Goal: Find specific page/section: Find specific page/section

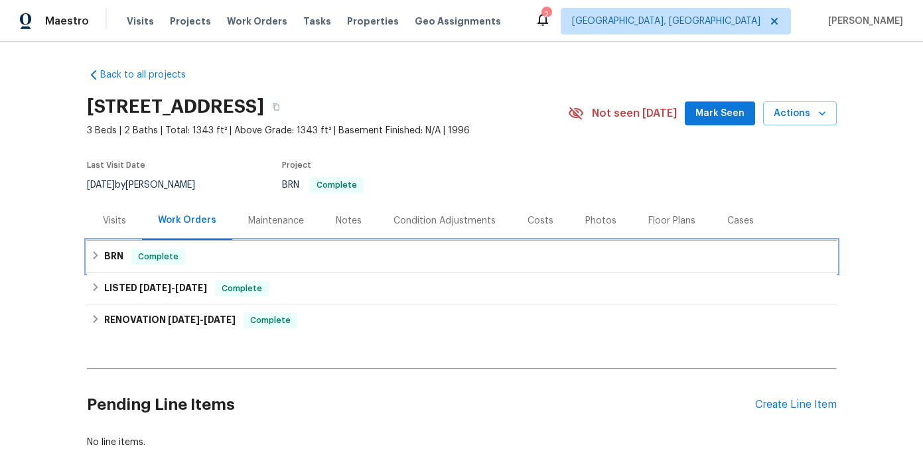
click at [110, 257] on h6 "BRN" at bounding box center [113, 257] width 19 height 16
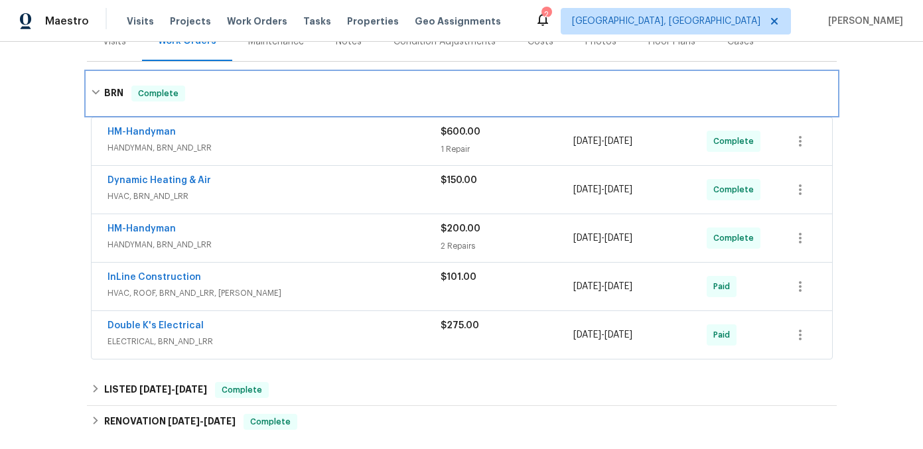
scroll to position [109, 0]
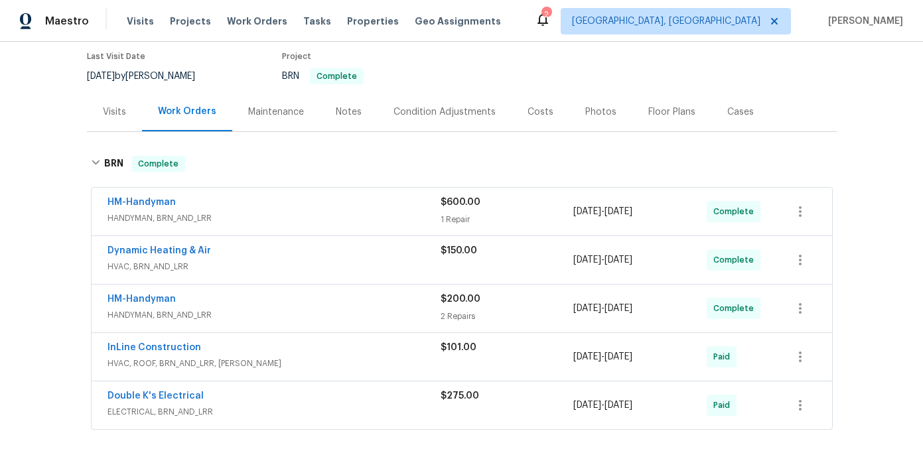
click at [258, 224] on span "HANDYMAN, BRN_AND_LRR" at bounding box center [273, 218] width 333 height 13
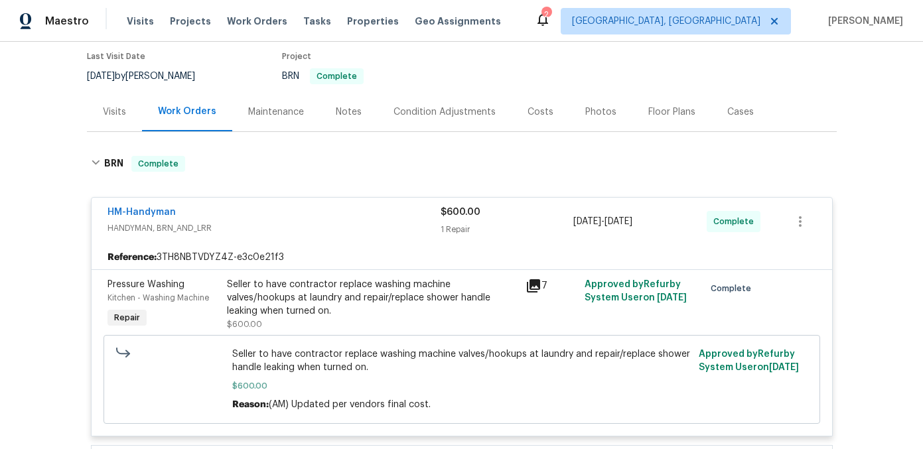
click at [533, 288] on icon at bounding box center [533, 286] width 16 height 16
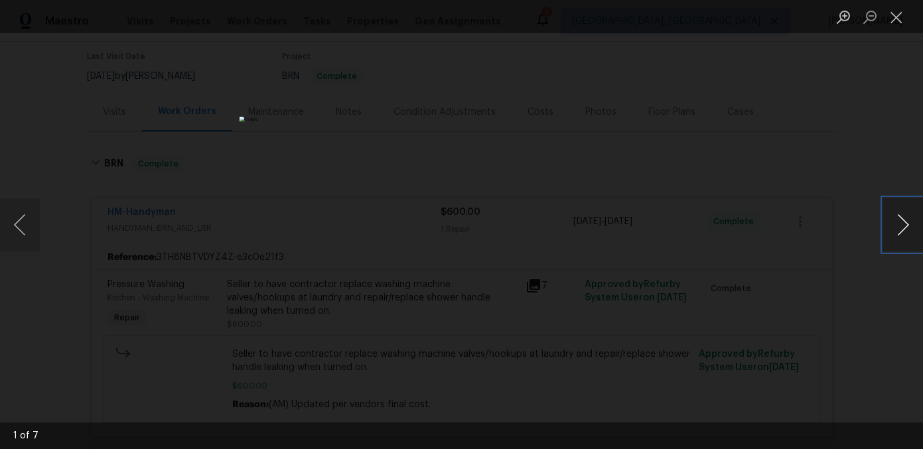
click at [902, 219] on button "Next image" at bounding box center [903, 224] width 40 height 53
click at [21, 217] on button "Previous image" at bounding box center [20, 224] width 40 height 53
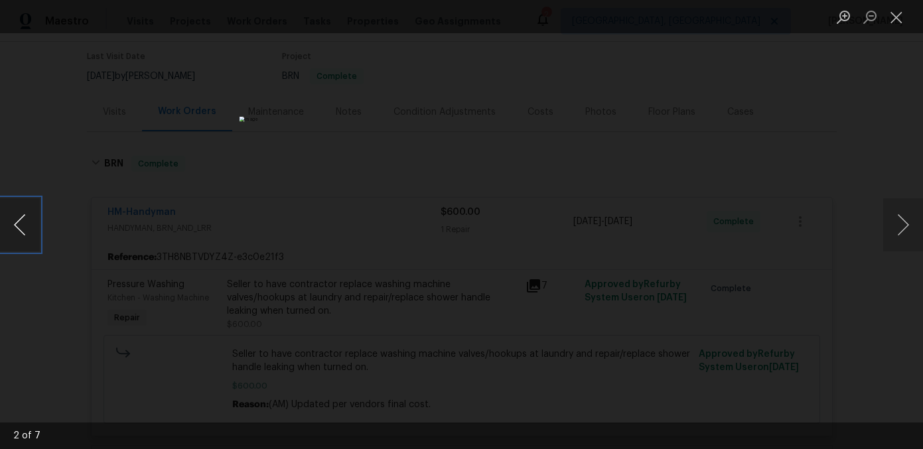
click at [21, 217] on button "Previous image" at bounding box center [20, 224] width 40 height 53
click at [900, 222] on button "Next image" at bounding box center [903, 224] width 40 height 53
click at [21, 226] on button "Previous image" at bounding box center [20, 224] width 40 height 53
click at [908, 217] on button "Next image" at bounding box center [903, 224] width 40 height 53
click at [905, 220] on button "Next image" at bounding box center [903, 224] width 40 height 53
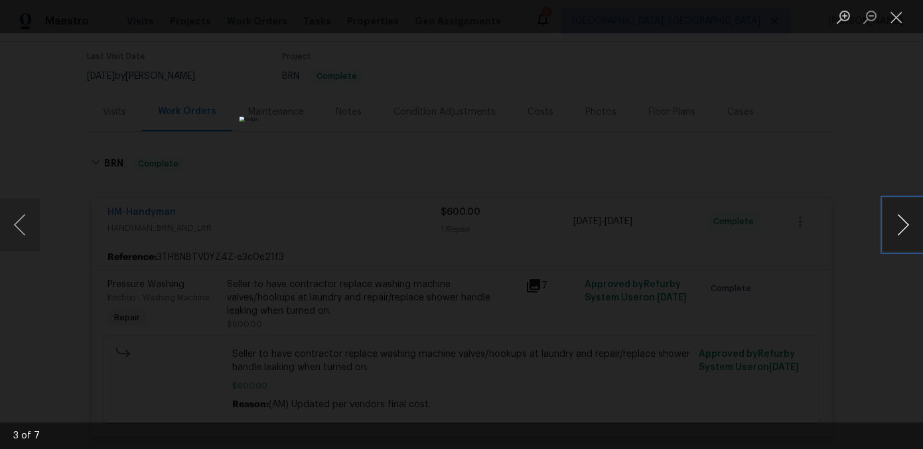
click at [906, 220] on button "Next image" at bounding box center [903, 224] width 40 height 53
click at [916, 228] on button "Next image" at bounding box center [903, 224] width 40 height 53
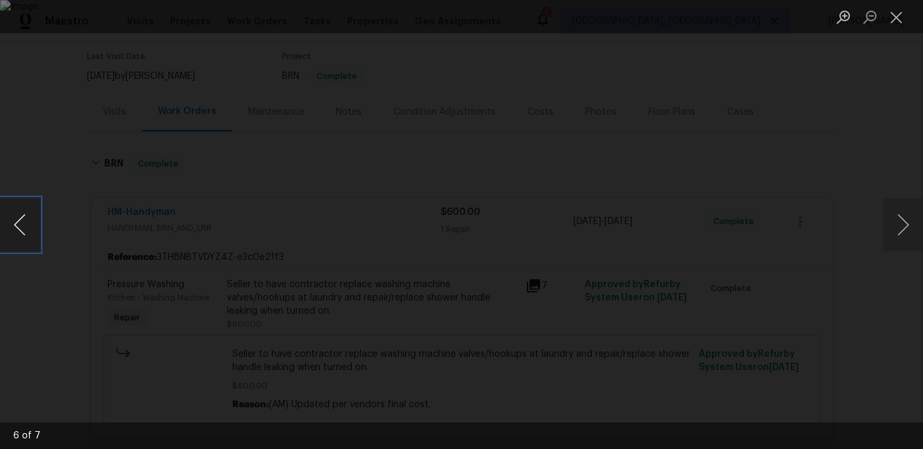
click at [17, 228] on button "Previous image" at bounding box center [20, 224] width 40 height 53
click at [906, 222] on button "Next image" at bounding box center [903, 224] width 40 height 53
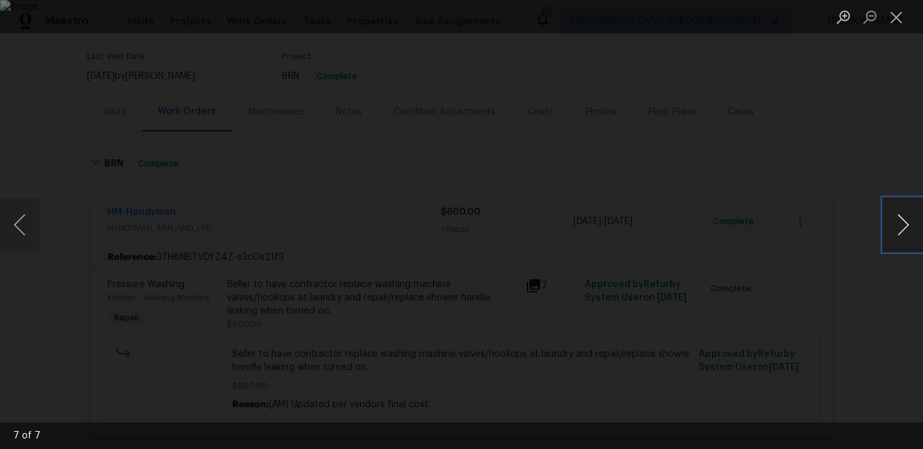
click at [906, 222] on button "Next image" at bounding box center [903, 224] width 40 height 53
click at [809, 229] on div "Lightbox" at bounding box center [461, 224] width 923 height 449
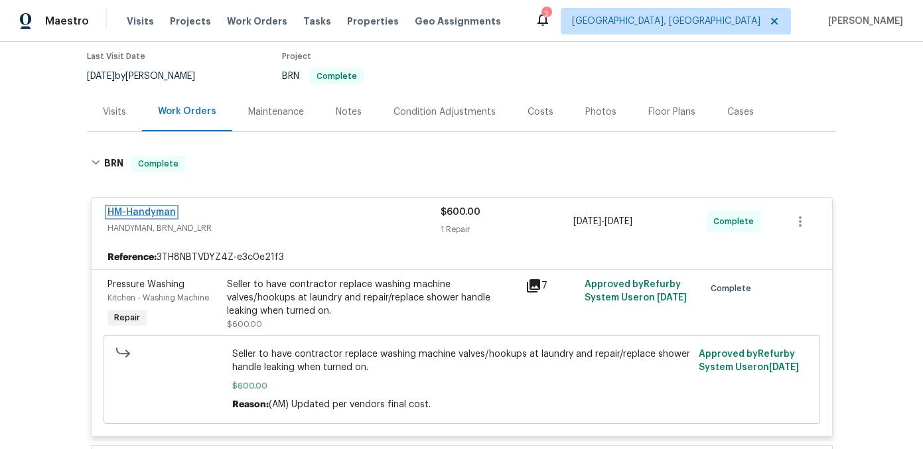
click at [120, 212] on link "HM-Handyman" at bounding box center [141, 212] width 68 height 9
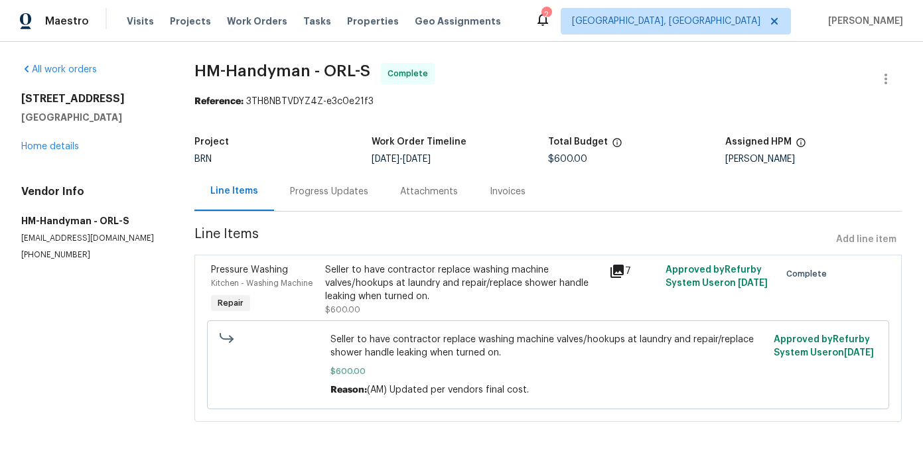
scroll to position [11, 0]
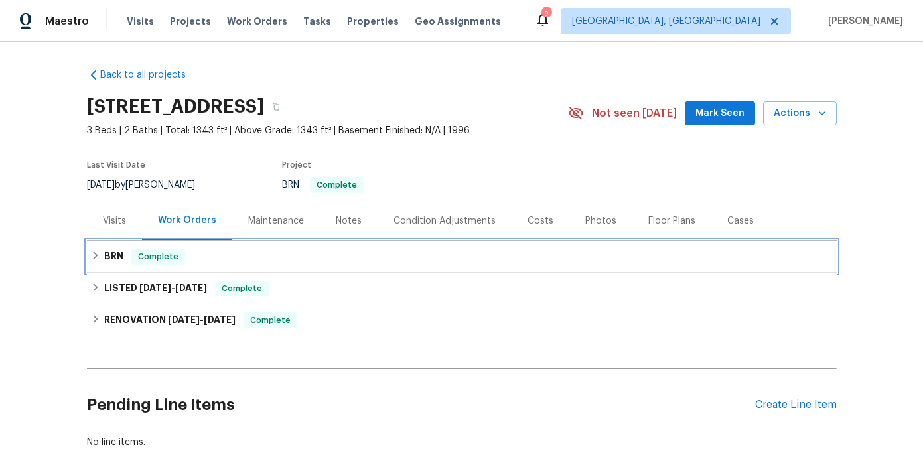
click at [112, 263] on h6 "BRN" at bounding box center [113, 257] width 19 height 16
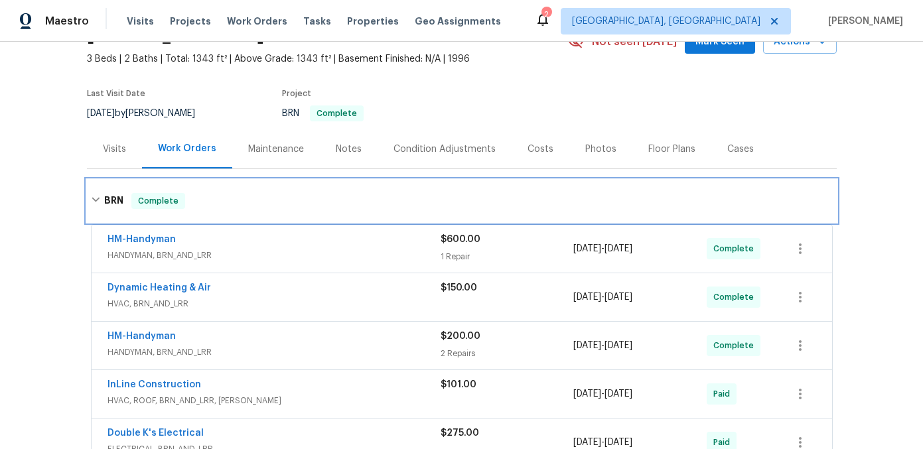
scroll to position [149, 0]
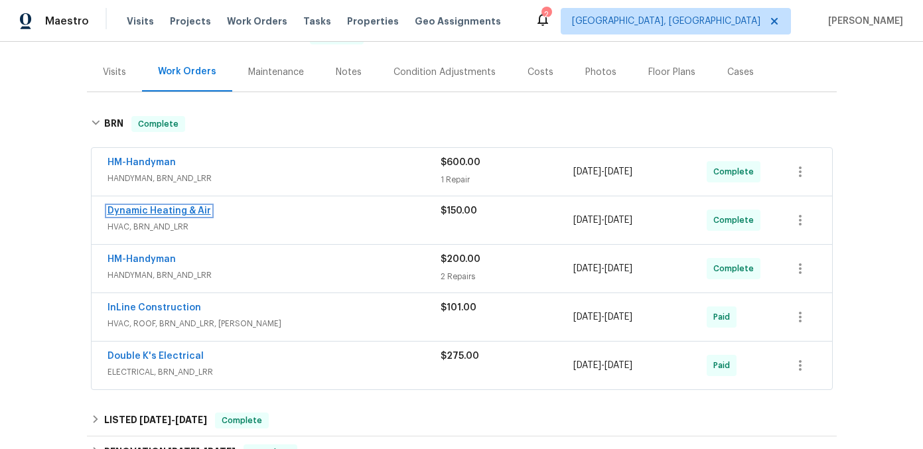
click at [177, 208] on link "Dynamic Heating & Air" at bounding box center [158, 210] width 103 height 9
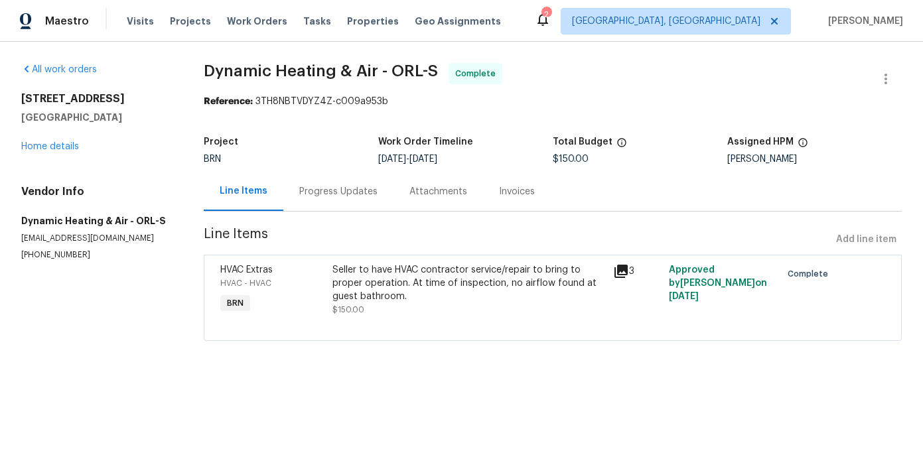
click at [623, 272] on icon at bounding box center [621, 271] width 16 height 16
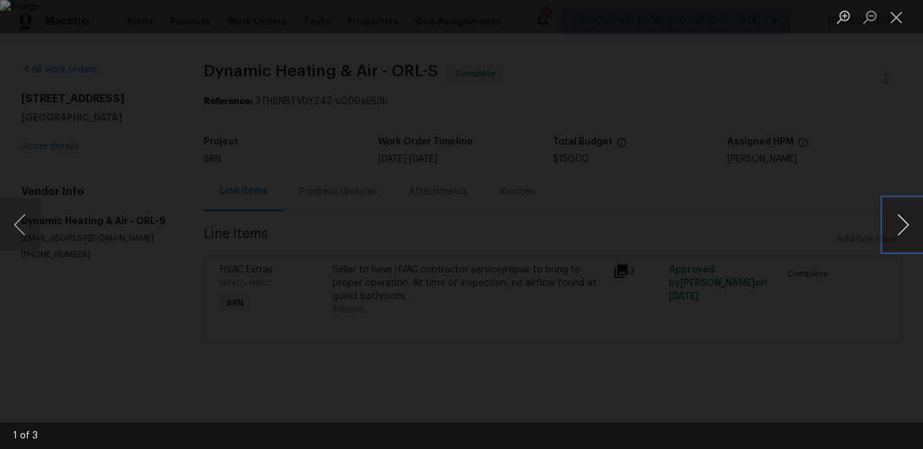
click at [896, 226] on button "Next image" at bounding box center [903, 224] width 40 height 53
click at [898, 215] on button "Next image" at bounding box center [903, 224] width 40 height 53
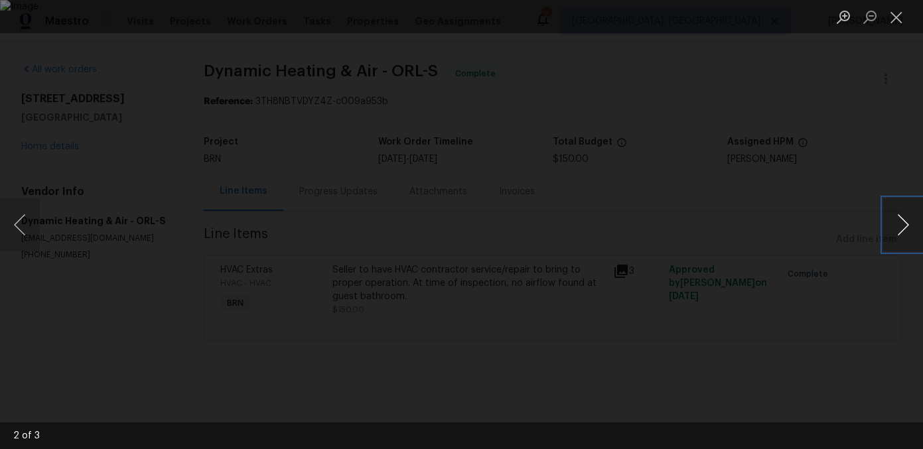
click at [898, 215] on button "Next image" at bounding box center [903, 224] width 40 height 53
click at [766, 237] on div "Lightbox" at bounding box center [461, 224] width 923 height 449
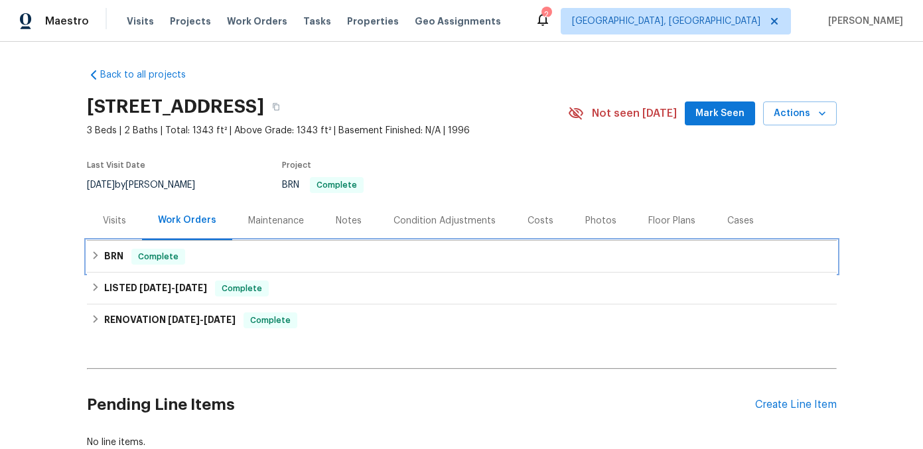
click at [107, 254] on h6 "BRN" at bounding box center [113, 257] width 19 height 16
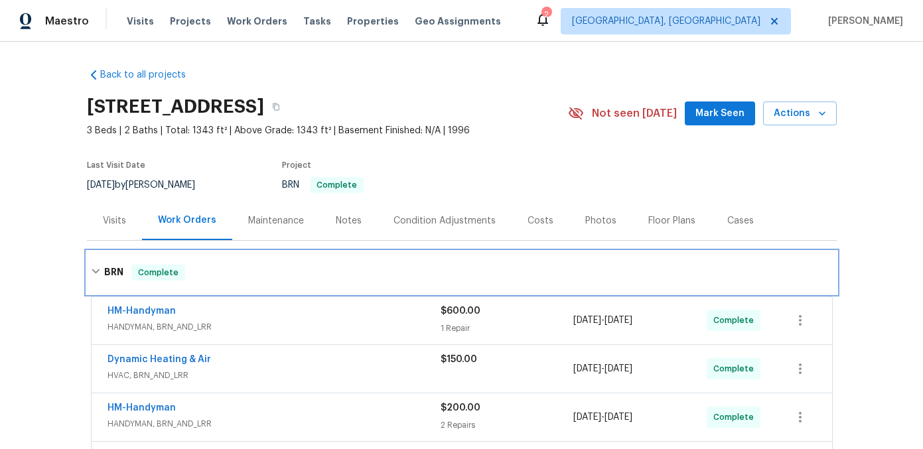
scroll to position [73, 0]
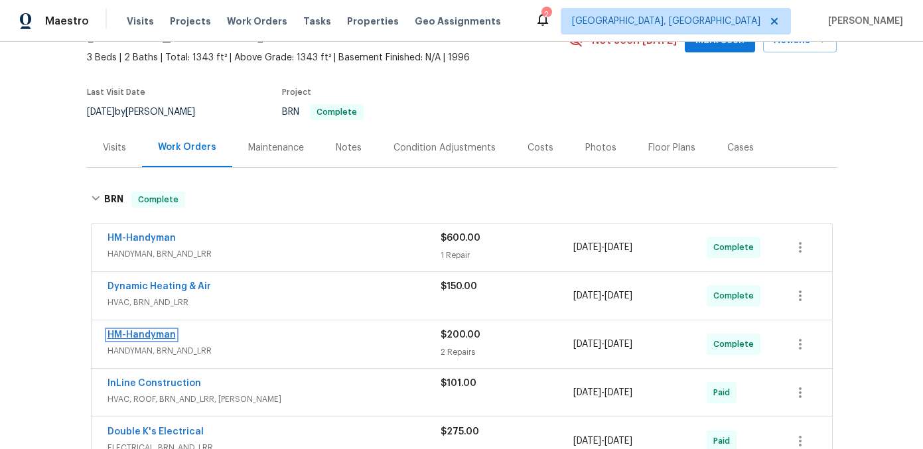
click at [170, 336] on link "HM-Handyman" at bounding box center [141, 334] width 68 height 9
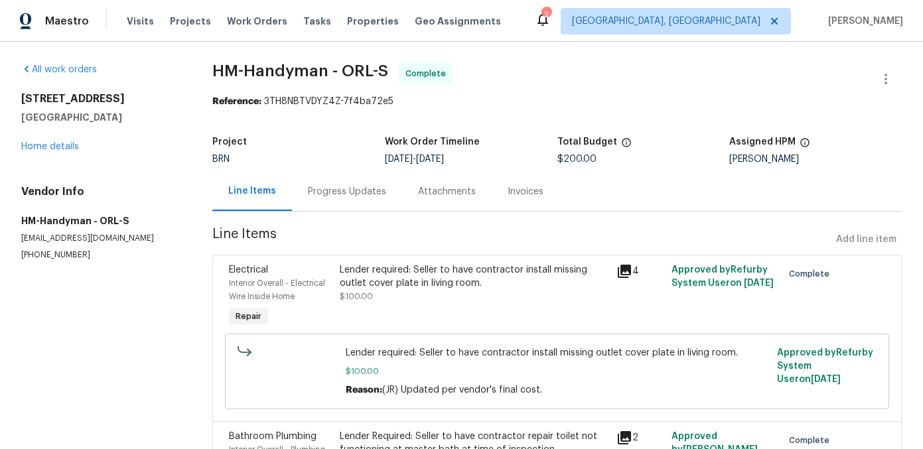
click at [633, 277] on div "4" at bounding box center [639, 271] width 47 height 16
drag, startPoint x: 622, startPoint y: 271, endPoint x: 562, endPoint y: 295, distance: 64.3
click at [622, 271] on icon at bounding box center [624, 271] width 13 height 13
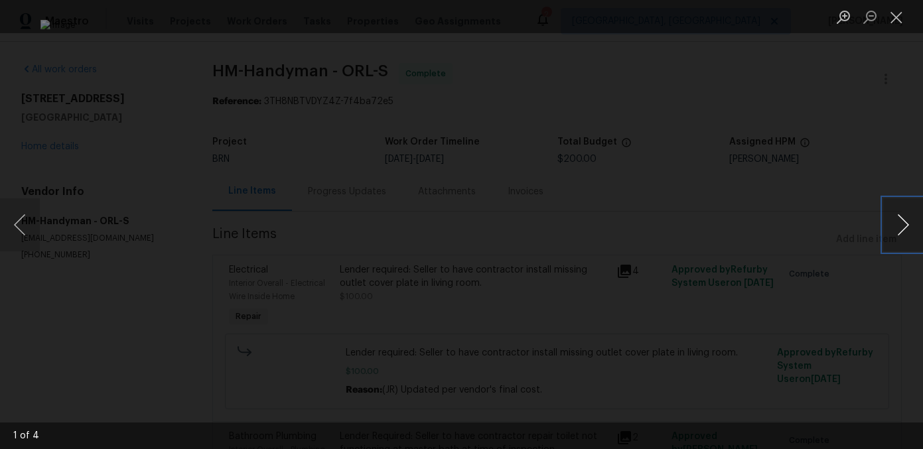
click at [909, 227] on button "Next image" at bounding box center [903, 224] width 40 height 53
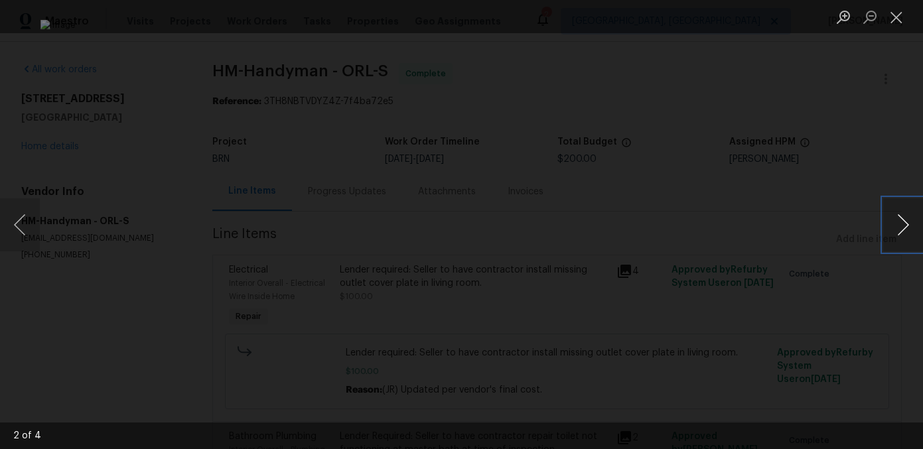
click at [916, 236] on button "Next image" at bounding box center [903, 224] width 40 height 53
click at [910, 232] on button "Next image" at bounding box center [903, 224] width 40 height 53
click at [900, 218] on button "Next image" at bounding box center [903, 224] width 40 height 53
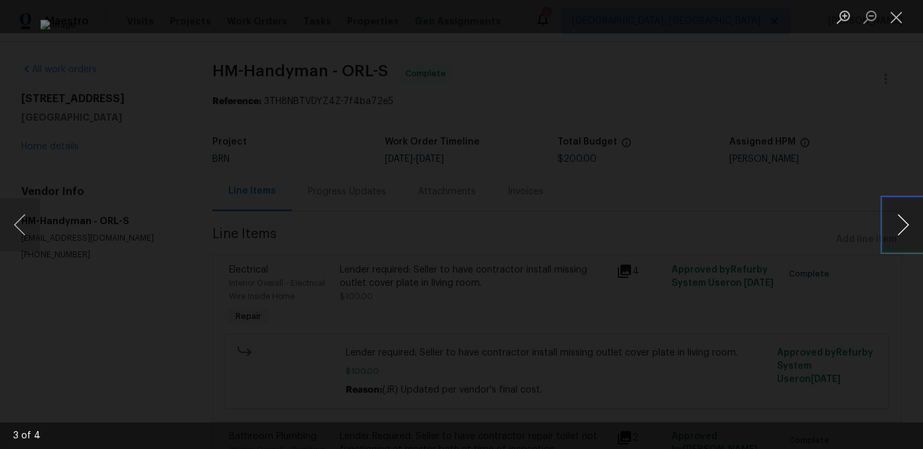
click at [900, 218] on button "Next image" at bounding box center [903, 224] width 40 height 53
click at [884, 230] on button "Next image" at bounding box center [903, 224] width 40 height 53
click at [902, 229] on button "Next image" at bounding box center [903, 224] width 40 height 53
click at [868, 273] on div "Lightbox" at bounding box center [461, 224] width 923 height 449
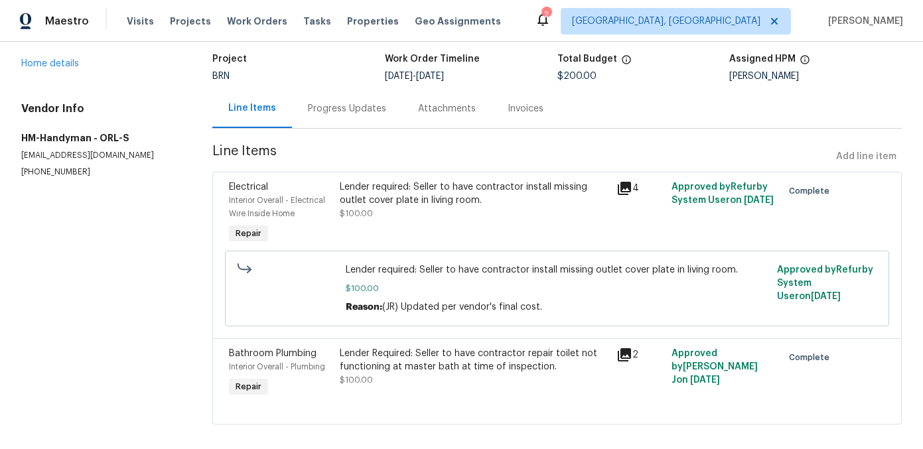
scroll to position [84, 0]
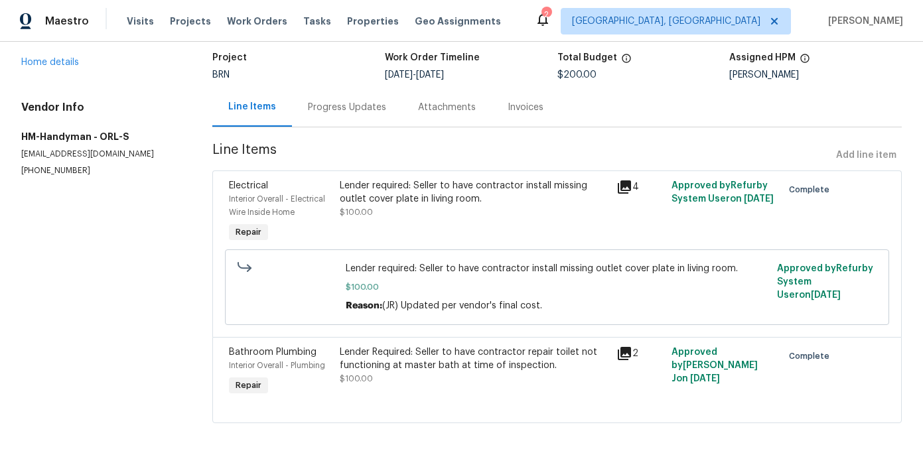
click at [628, 354] on icon at bounding box center [624, 353] width 13 height 13
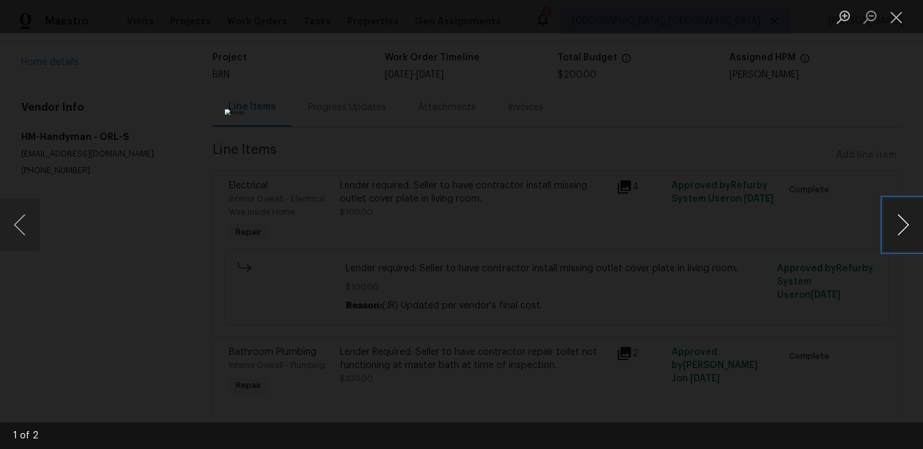
click at [898, 226] on button "Next image" at bounding box center [903, 224] width 40 height 53
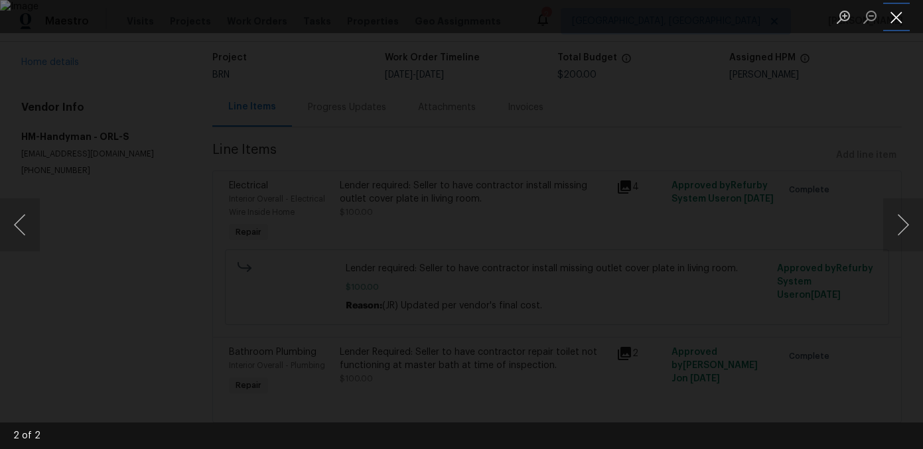
click at [894, 18] on button "Close lightbox" at bounding box center [896, 16] width 27 height 23
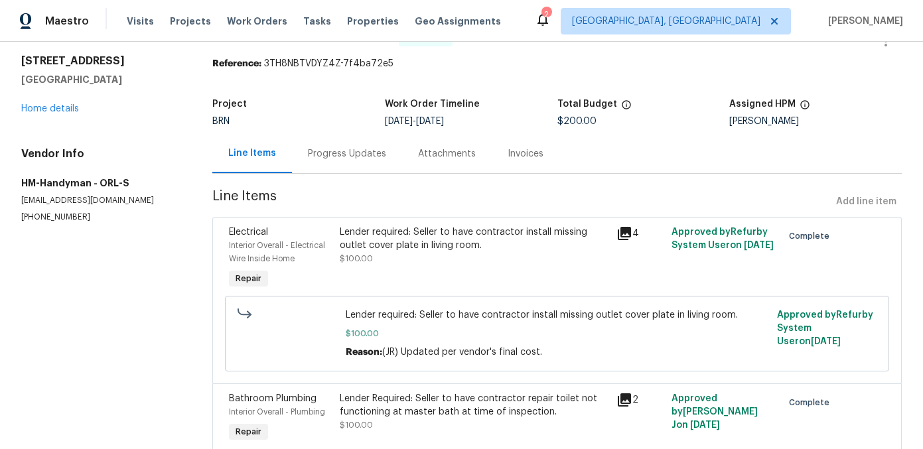
scroll to position [19, 0]
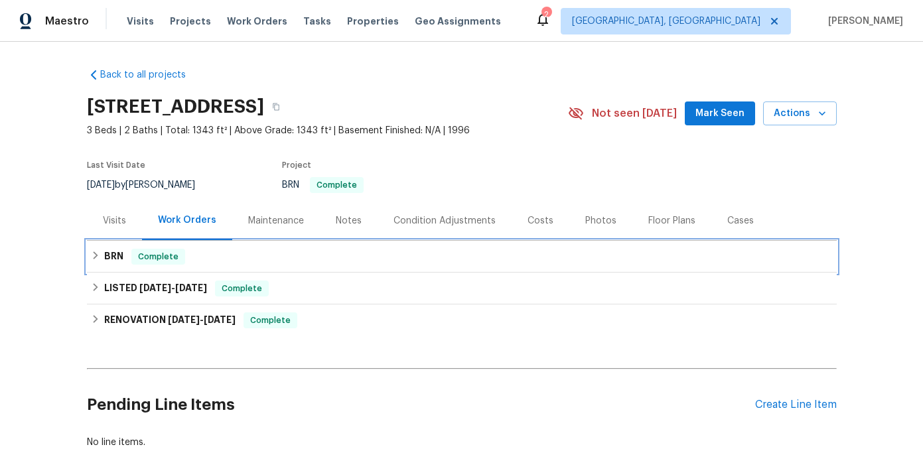
click at [101, 257] on div "BRN Complete" at bounding box center [462, 257] width 742 height 16
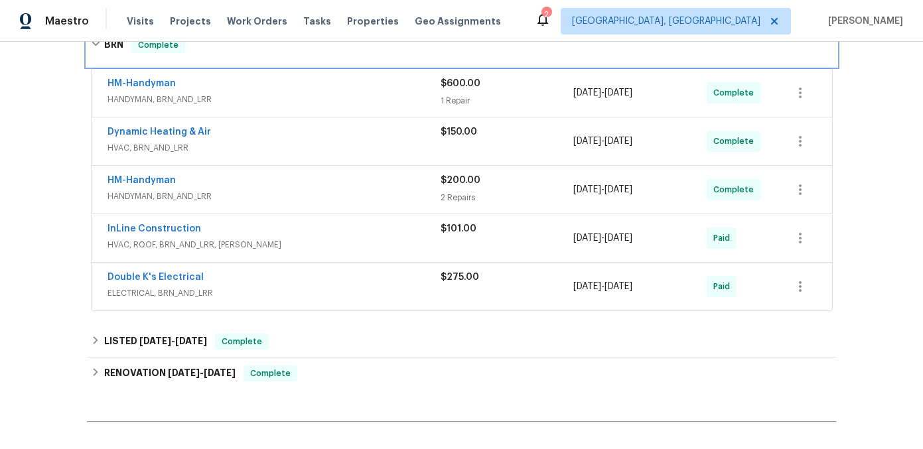
scroll to position [231, 0]
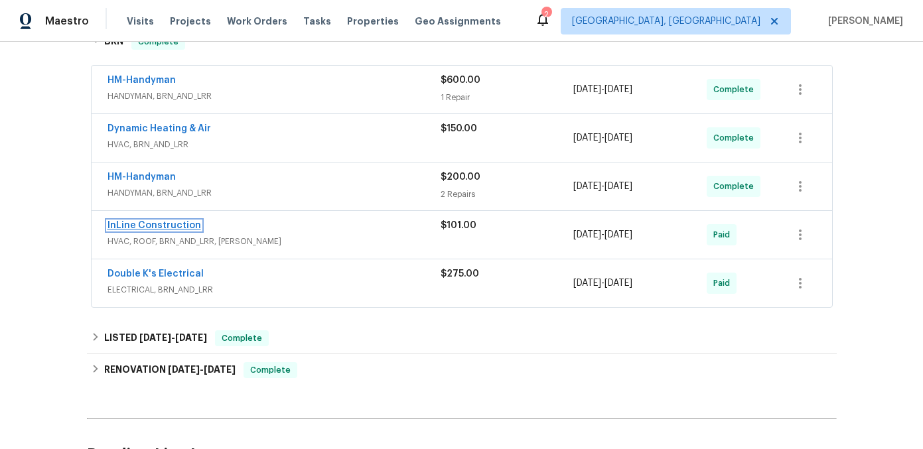
click at [173, 228] on link "InLine Construction" at bounding box center [154, 225] width 94 height 9
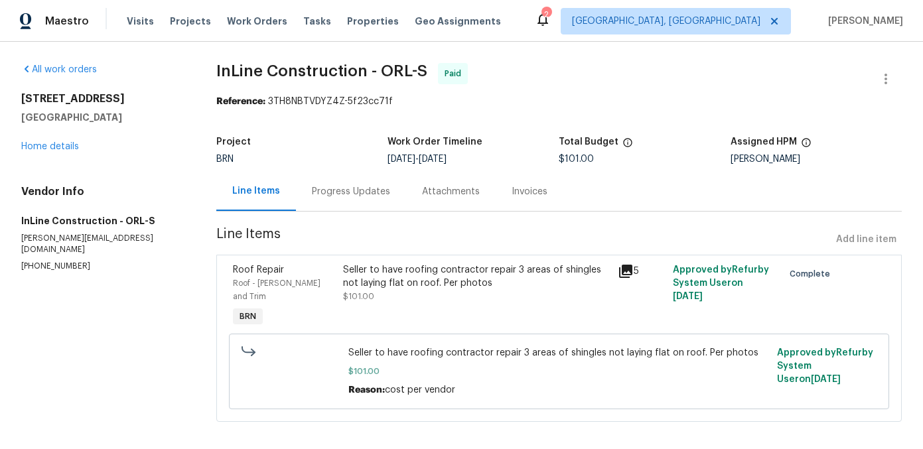
click at [632, 275] on icon at bounding box center [625, 271] width 13 height 13
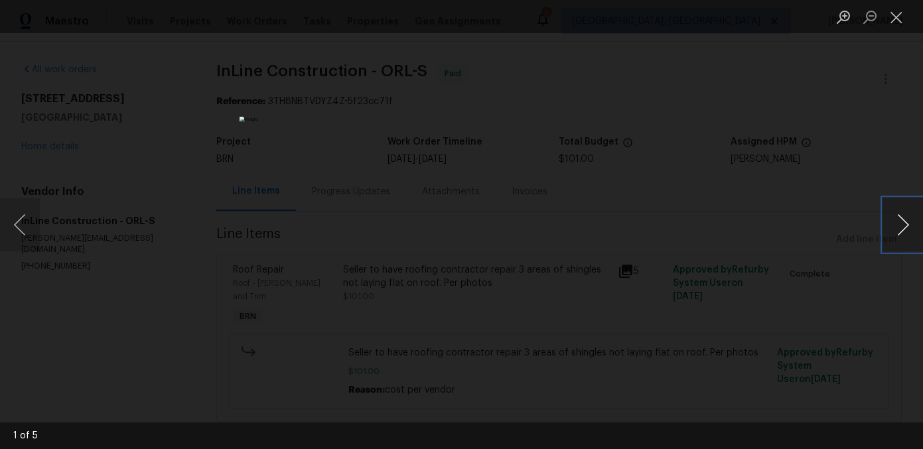
click at [901, 239] on button "Next image" at bounding box center [903, 224] width 40 height 53
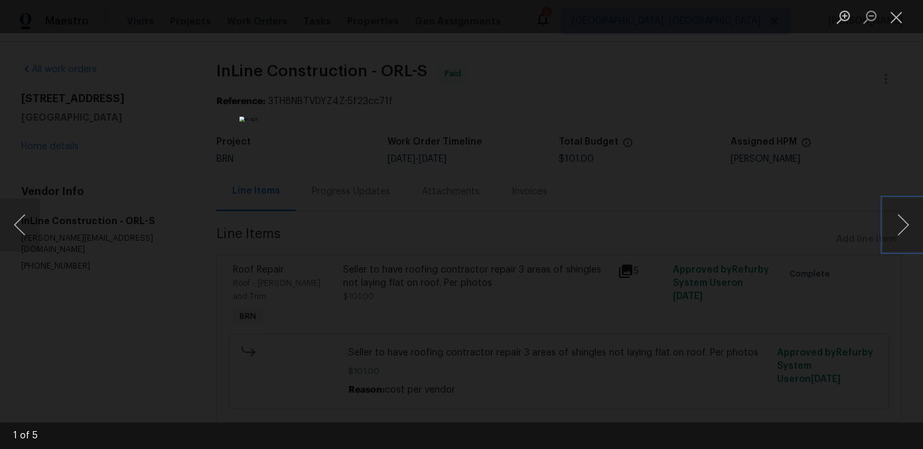
click at [471, 263] on img "Lightbox" at bounding box center [462, 225] width 445 height 216
click at [490, 200] on img "Lightbox" at bounding box center [462, 225] width 445 height 216
click at [914, 230] on button "Next image" at bounding box center [903, 224] width 40 height 53
click at [898, 228] on button "Next image" at bounding box center [903, 224] width 40 height 53
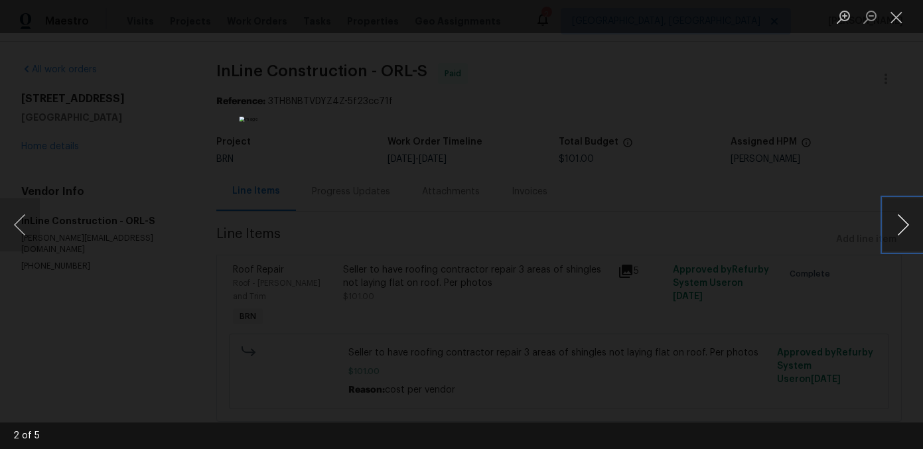
click at [918, 232] on button "Next image" at bounding box center [903, 224] width 40 height 53
click at [504, 247] on img "Lightbox" at bounding box center [462, 225] width 445 height 216
click at [902, 222] on button "Next image" at bounding box center [903, 224] width 40 height 53
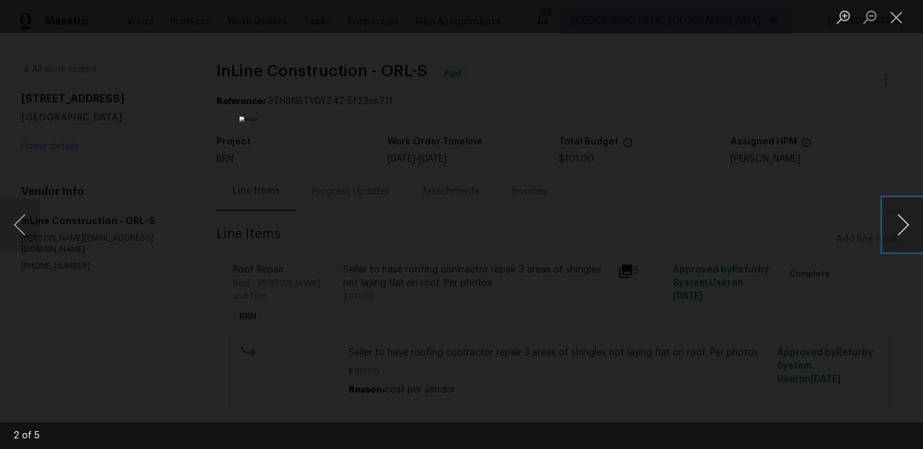
click at [902, 222] on button "Next image" at bounding box center [903, 224] width 40 height 53
click at [900, 221] on button "Next image" at bounding box center [903, 224] width 40 height 53
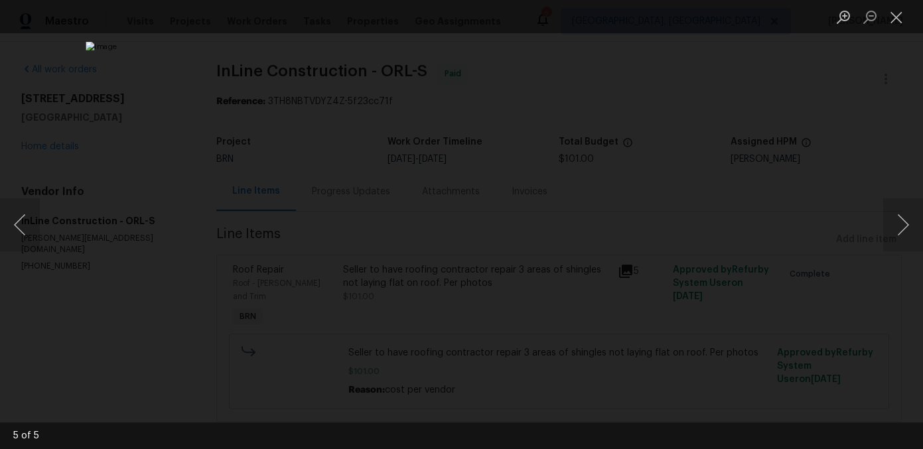
click at [863, 221] on div "Lightbox" at bounding box center [461, 224] width 923 height 449
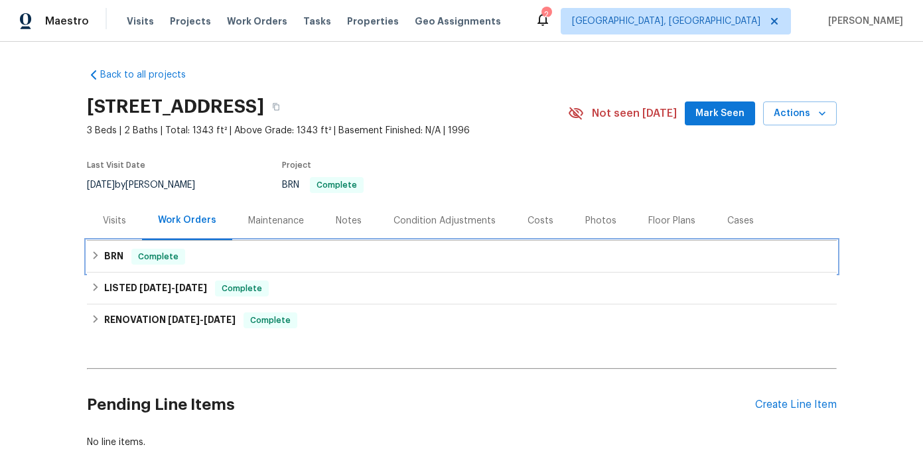
click at [94, 257] on icon at bounding box center [95, 255] width 5 height 8
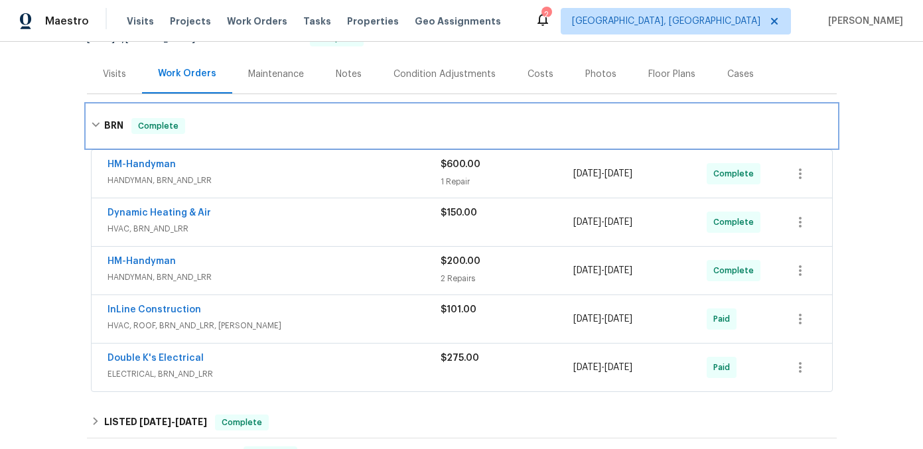
scroll to position [177, 0]
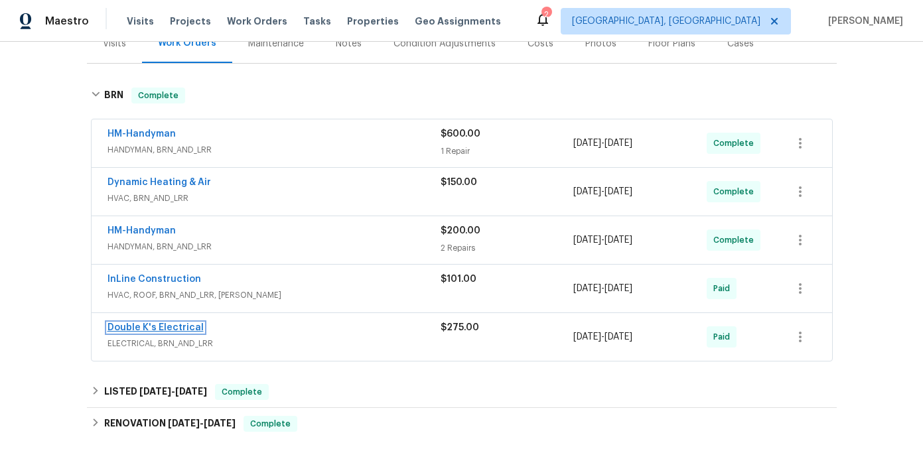
click at [159, 324] on link "Double K's Electrical" at bounding box center [155, 327] width 96 height 9
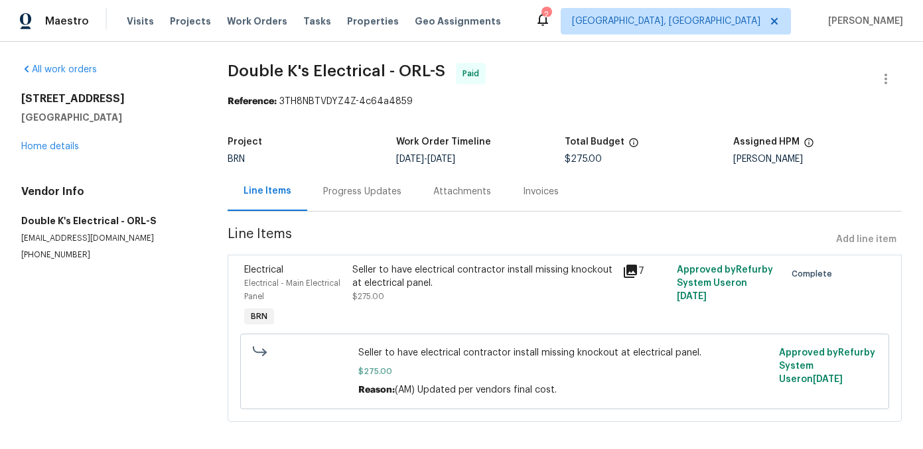
click at [632, 271] on icon at bounding box center [630, 271] width 16 height 16
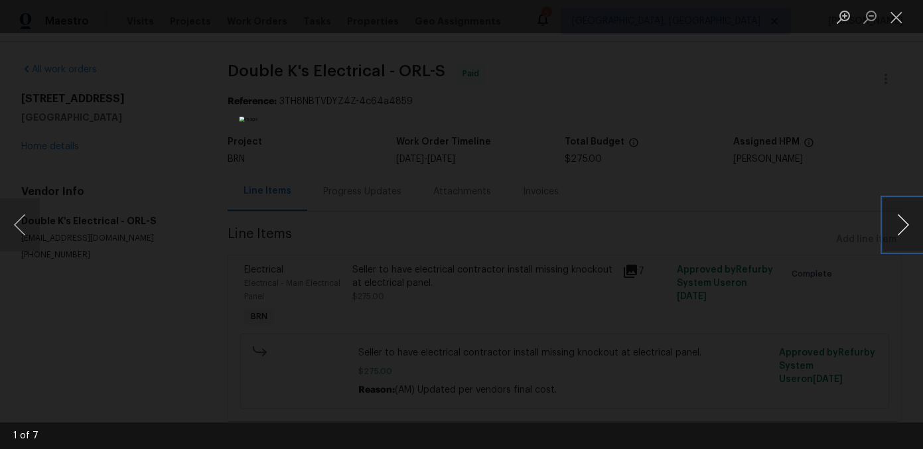
click at [905, 228] on button "Next image" at bounding box center [903, 224] width 40 height 53
click at [29, 224] on button "Previous image" at bounding box center [20, 224] width 40 height 53
click at [902, 222] on button "Next image" at bounding box center [903, 224] width 40 height 53
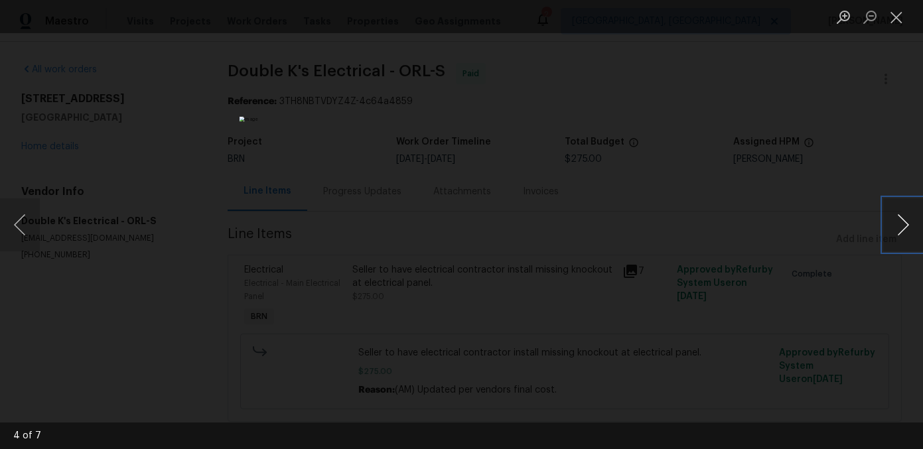
click at [902, 222] on button "Next image" at bounding box center [903, 224] width 40 height 53
click at [900, 220] on button "Next image" at bounding box center [903, 224] width 40 height 53
click at [8, 221] on button "Previous image" at bounding box center [20, 224] width 40 height 53
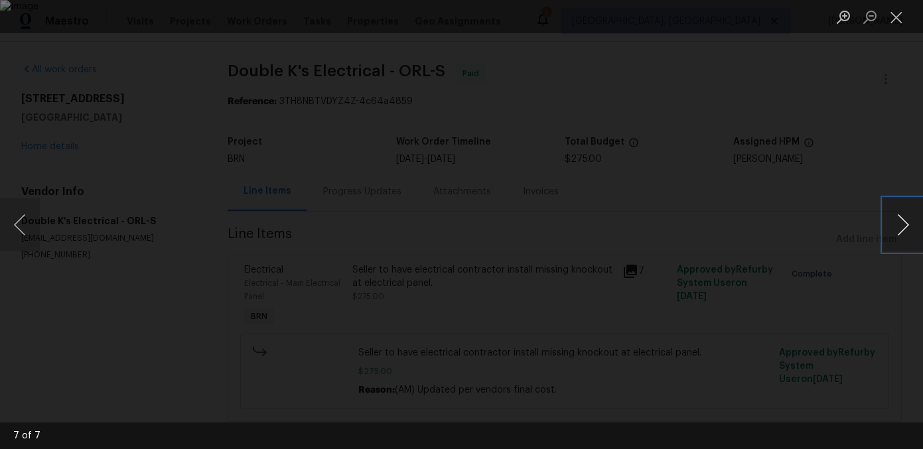
click at [890, 225] on button "Next image" at bounding box center [903, 224] width 40 height 53
click at [900, 218] on button "Next image" at bounding box center [903, 224] width 40 height 53
click at [898, 222] on button "Next image" at bounding box center [903, 224] width 40 height 53
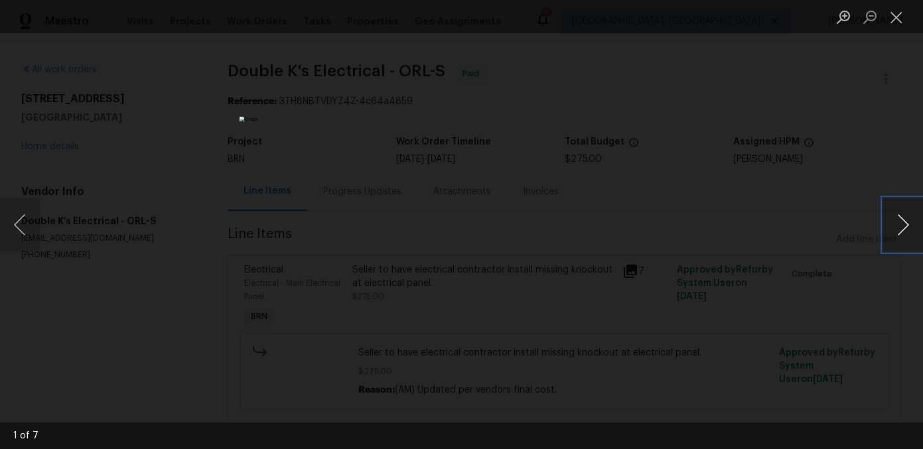
click at [898, 222] on button "Next image" at bounding box center [903, 224] width 40 height 53
click at [898, 213] on button "Next image" at bounding box center [903, 224] width 40 height 53
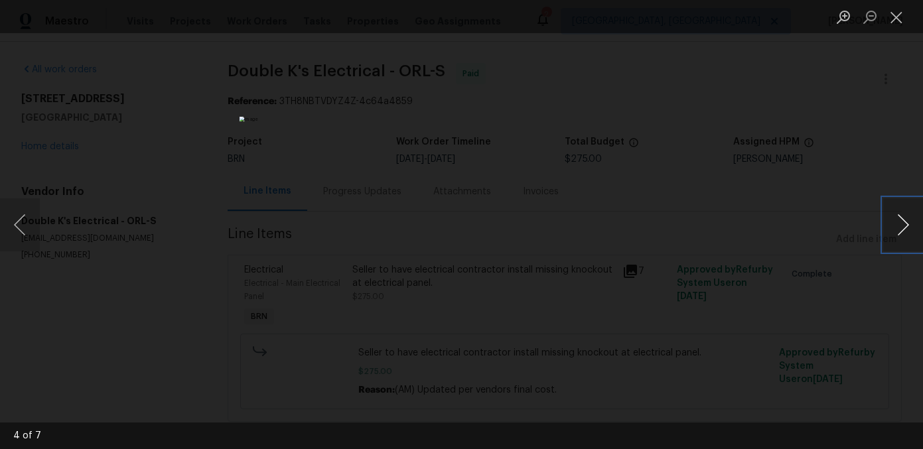
click at [897, 225] on button "Next image" at bounding box center [903, 224] width 40 height 53
drag, startPoint x: 880, startPoint y: 221, endPoint x: 907, endPoint y: 221, distance: 26.5
click at [882, 222] on div "Lightbox" at bounding box center [461, 224] width 923 height 449
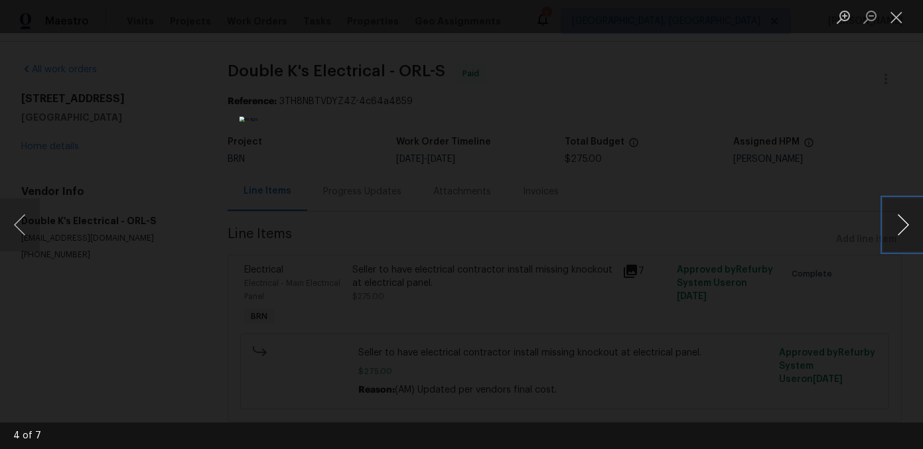
click at [907, 221] on button "Next image" at bounding box center [903, 224] width 40 height 53
click at [892, 214] on button "Next image" at bounding box center [903, 224] width 40 height 53
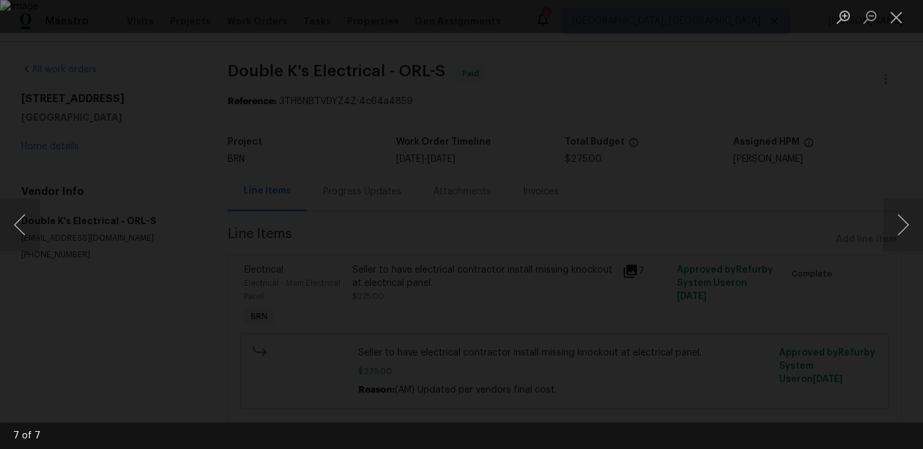
click at [875, 165] on div "Lightbox" at bounding box center [461, 224] width 923 height 449
